Goal: Book appointment/travel/reservation

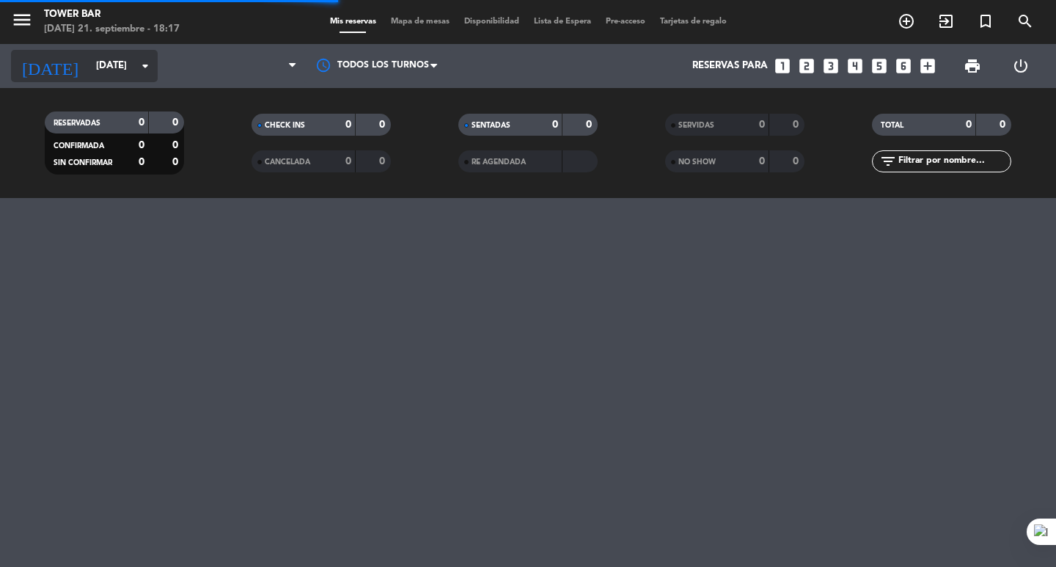
click at [135, 73] on input "[DATE]" at bounding box center [153, 66] width 129 height 26
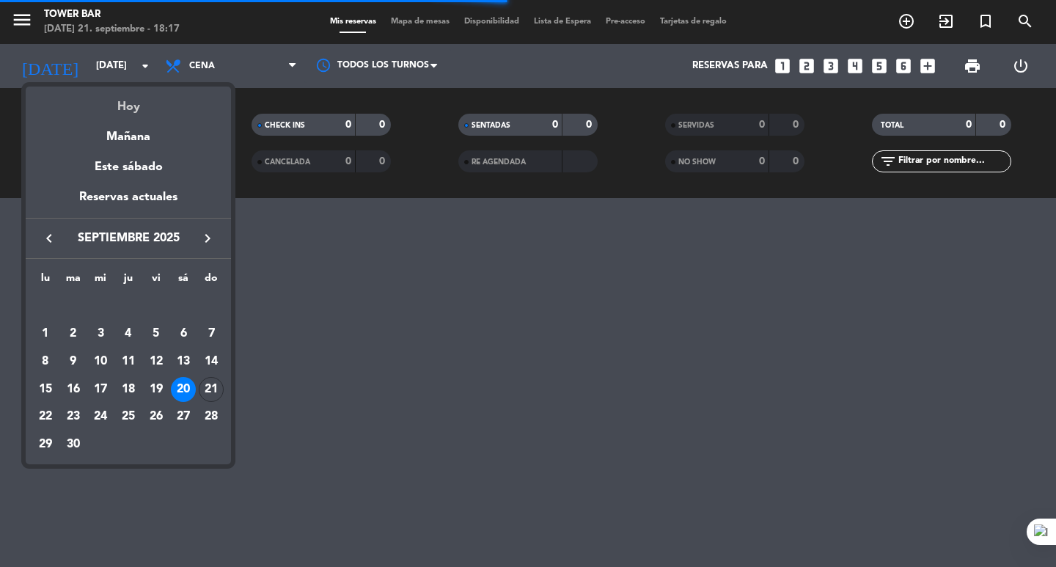
click at [139, 114] on div "Hoy" at bounding box center [128, 102] width 205 height 30
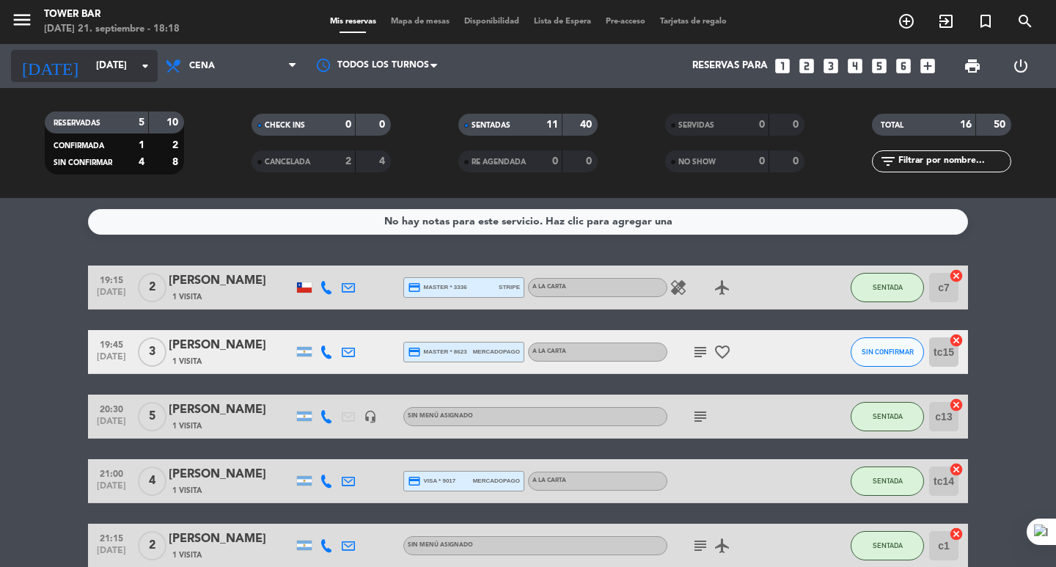
click at [96, 66] on input "[DATE]" at bounding box center [153, 66] width 129 height 26
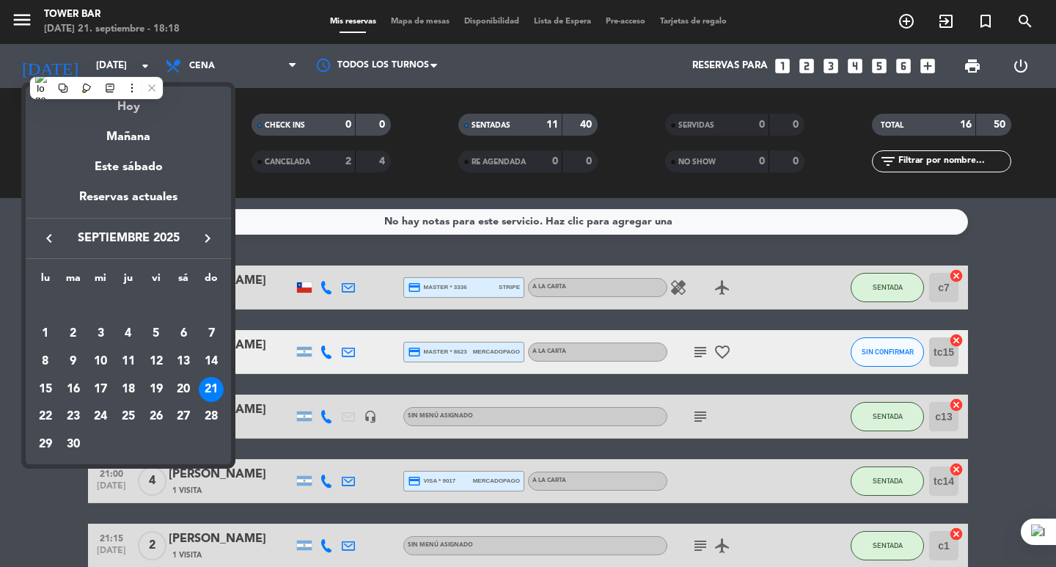
click at [95, 110] on div "Hoy" at bounding box center [128, 102] width 205 height 30
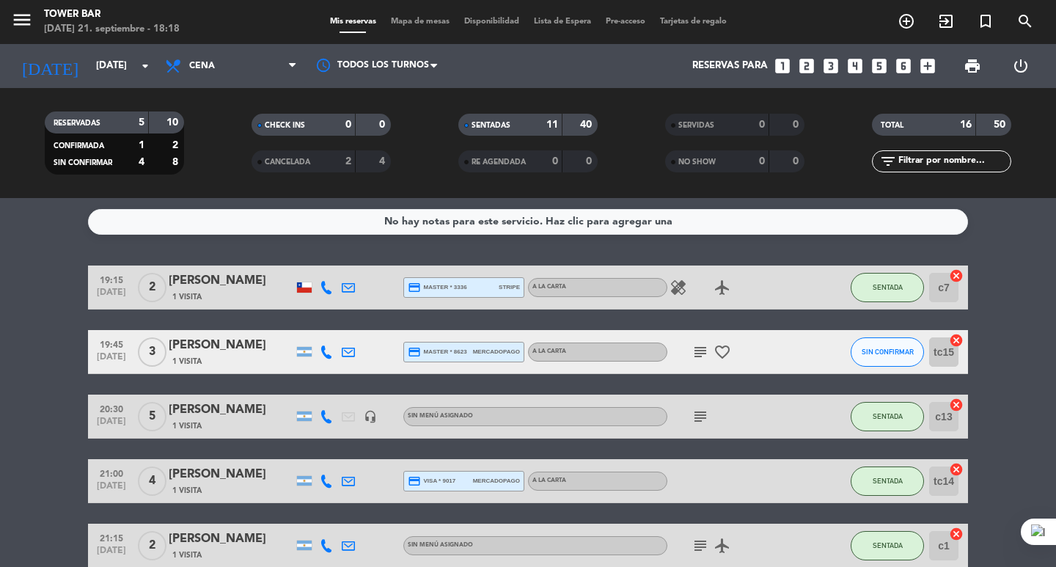
click at [24, 263] on div "No hay notas para este servicio. Haz clic para agregar una 19:15 [DATE] 2 [PERS…" at bounding box center [528, 382] width 1056 height 369
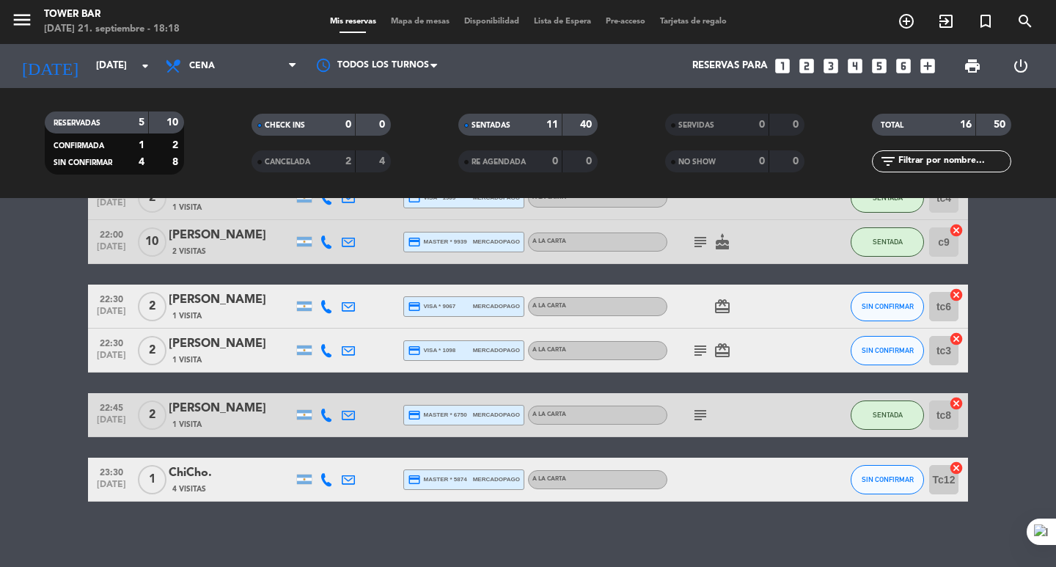
scroll to position [681, 0]
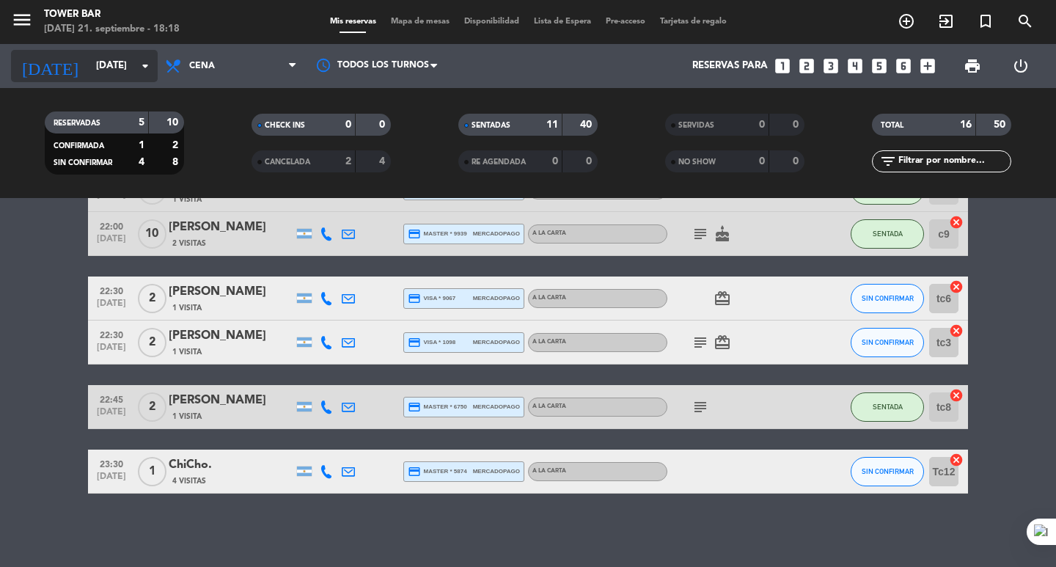
click at [89, 59] on input "[DATE]" at bounding box center [153, 66] width 129 height 26
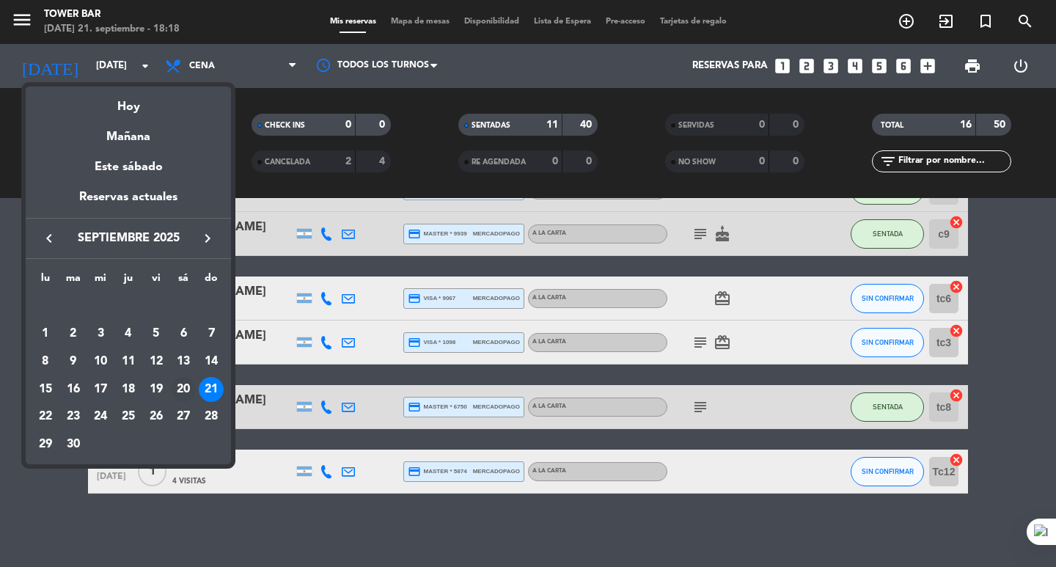
click at [186, 384] on div "20" at bounding box center [183, 389] width 25 height 25
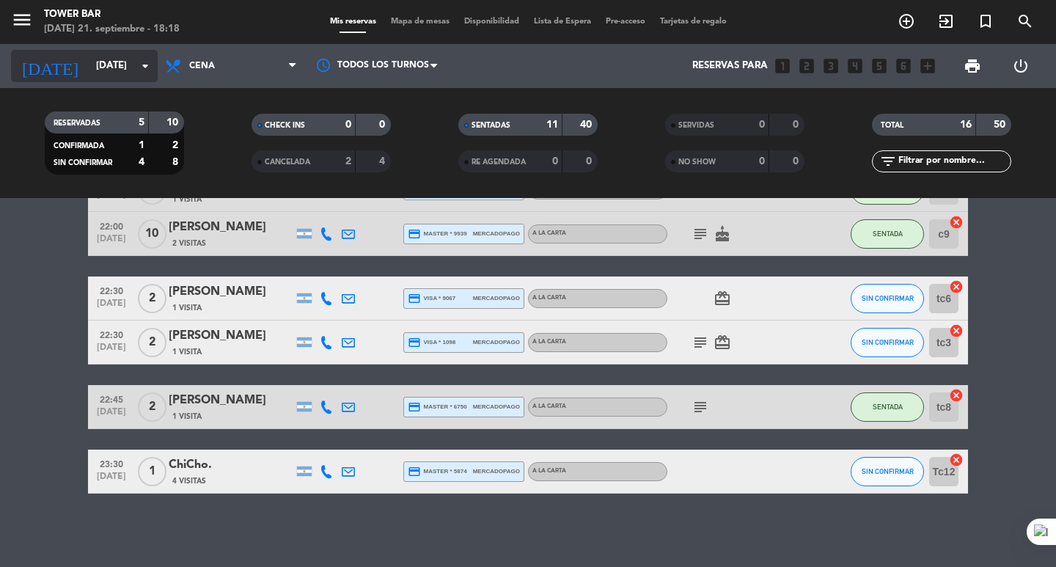
click at [97, 60] on input "[DATE]" at bounding box center [153, 66] width 129 height 26
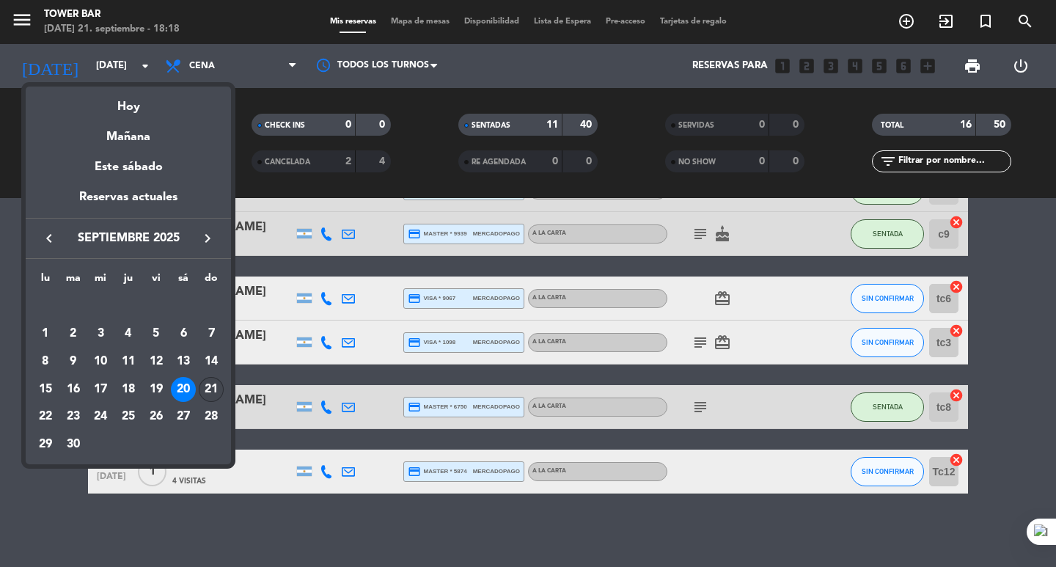
click at [215, 386] on div "21" at bounding box center [211, 389] width 25 height 25
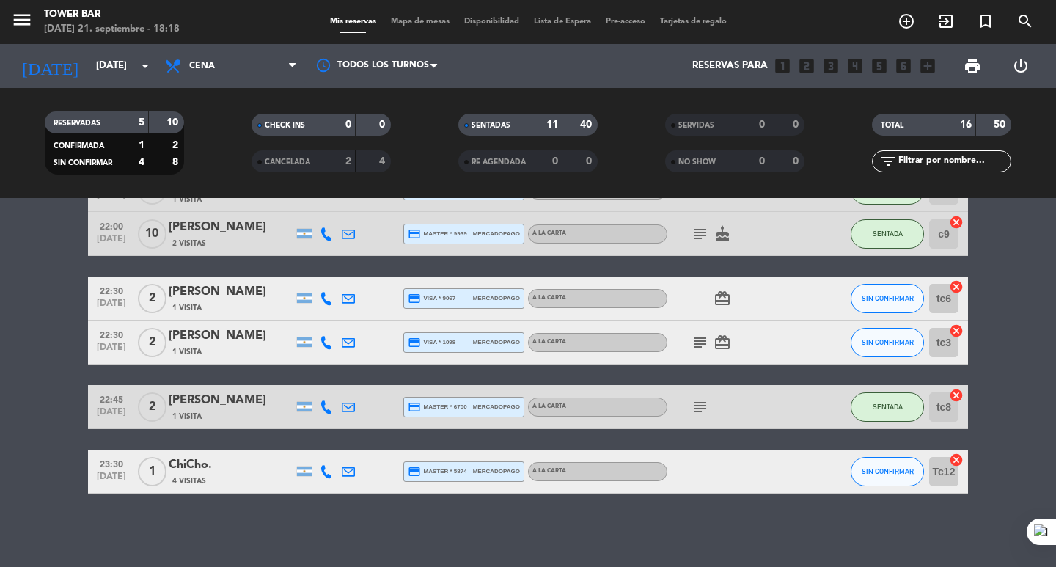
type input "[DATE]"
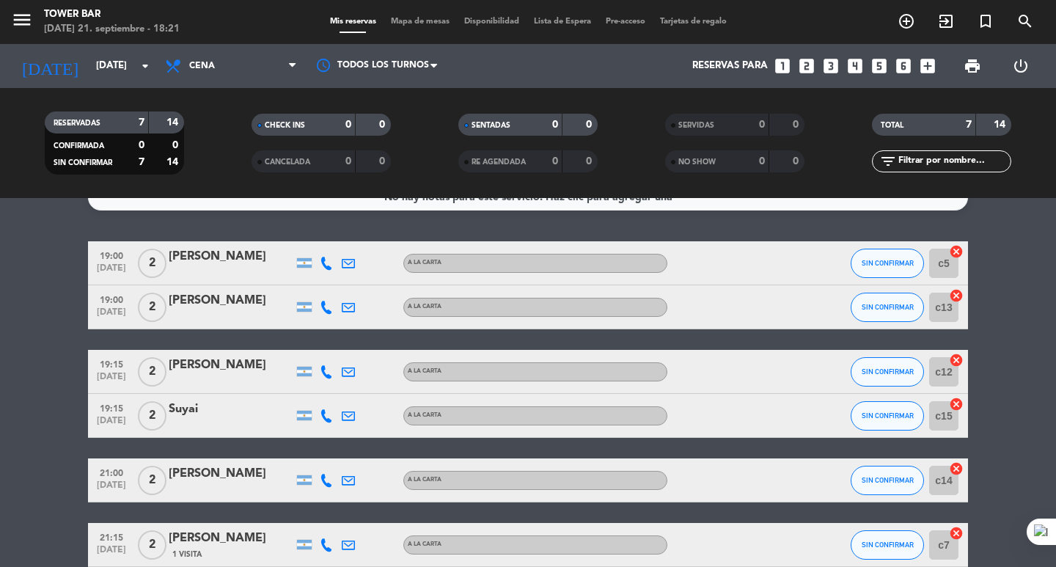
scroll to position [0, 0]
